Goal: Register for event/course

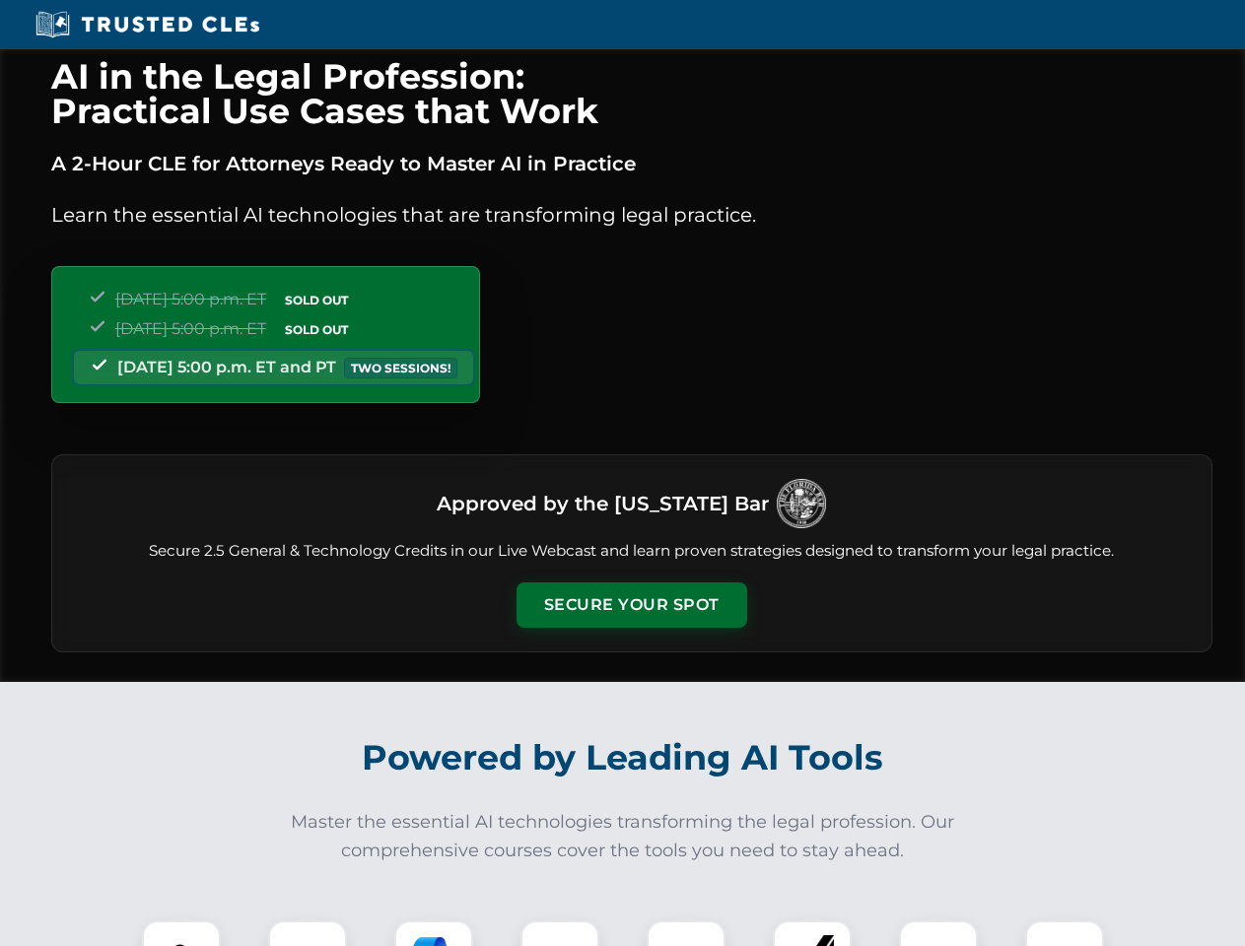
click at [631, 605] on button "Secure Your Spot" at bounding box center [632, 605] width 231 height 45
click at [181, 934] on img at bounding box center [181, 960] width 57 height 57
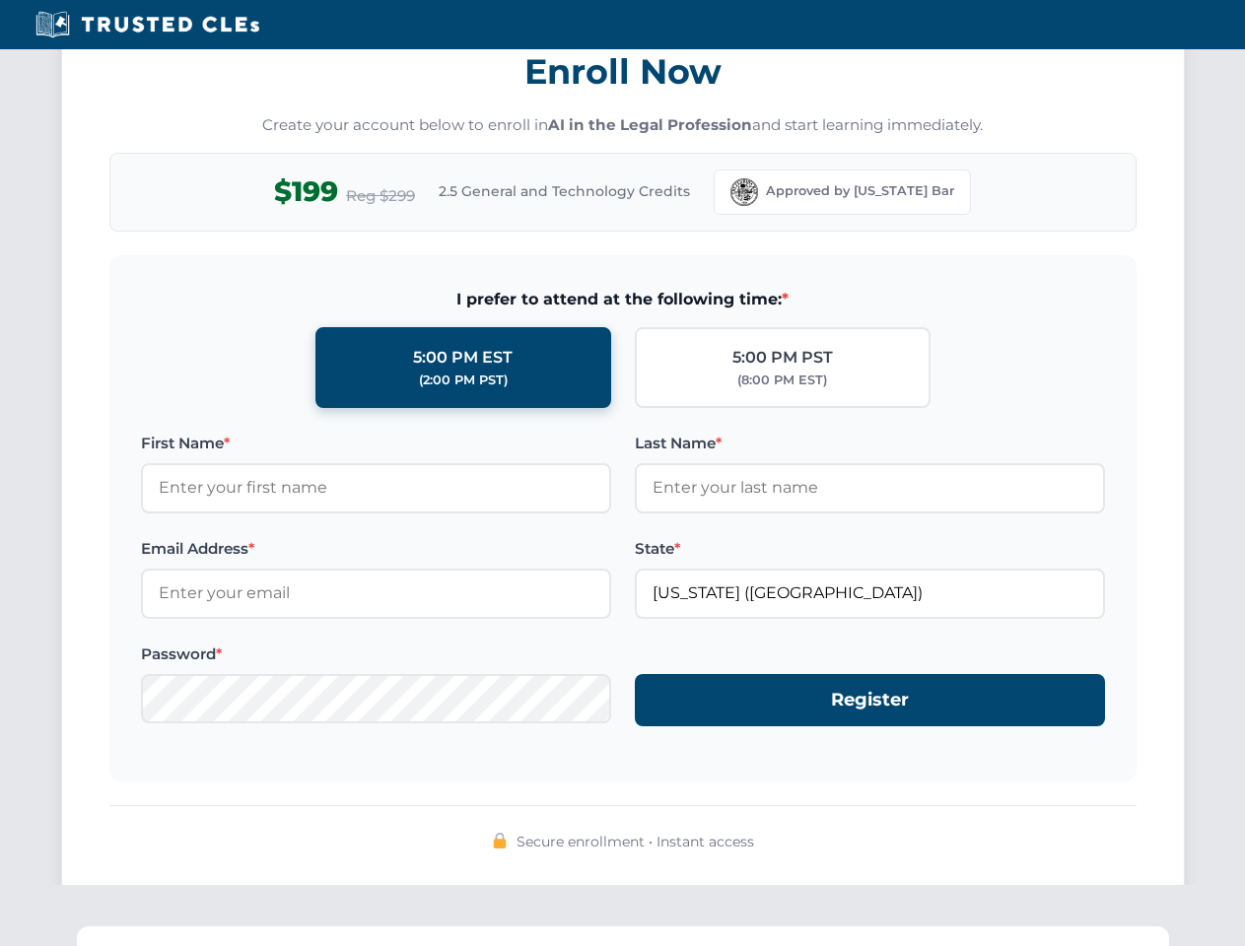
scroll to position [1935, 0]
